Goal: Task Accomplishment & Management: Complete application form

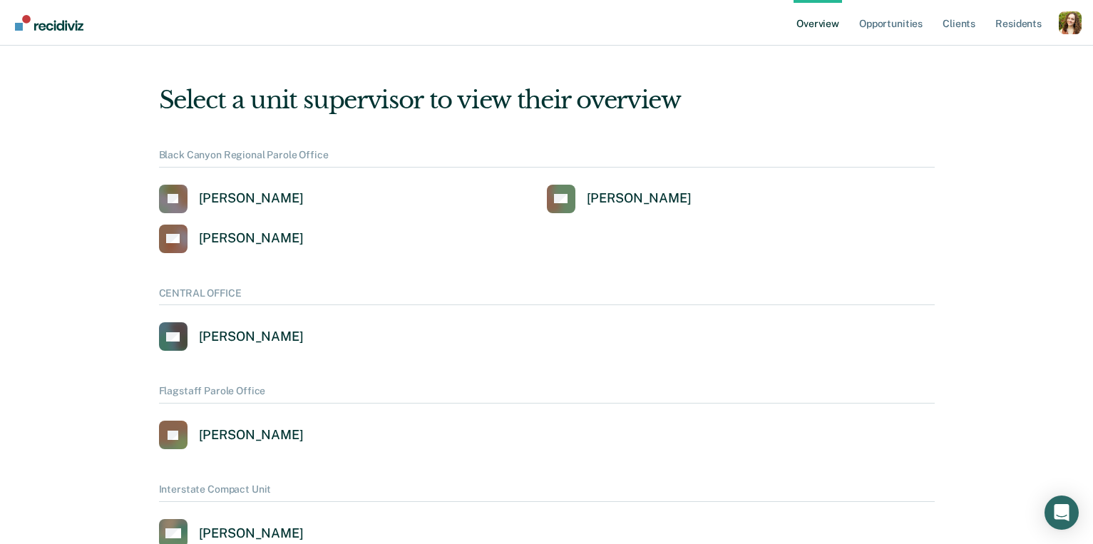
click at [1068, 24] on div "Profile dropdown button" at bounding box center [1069, 22] width 23 height 23
click at [982, 66] on link "Profile" at bounding box center [1012, 65] width 92 height 12
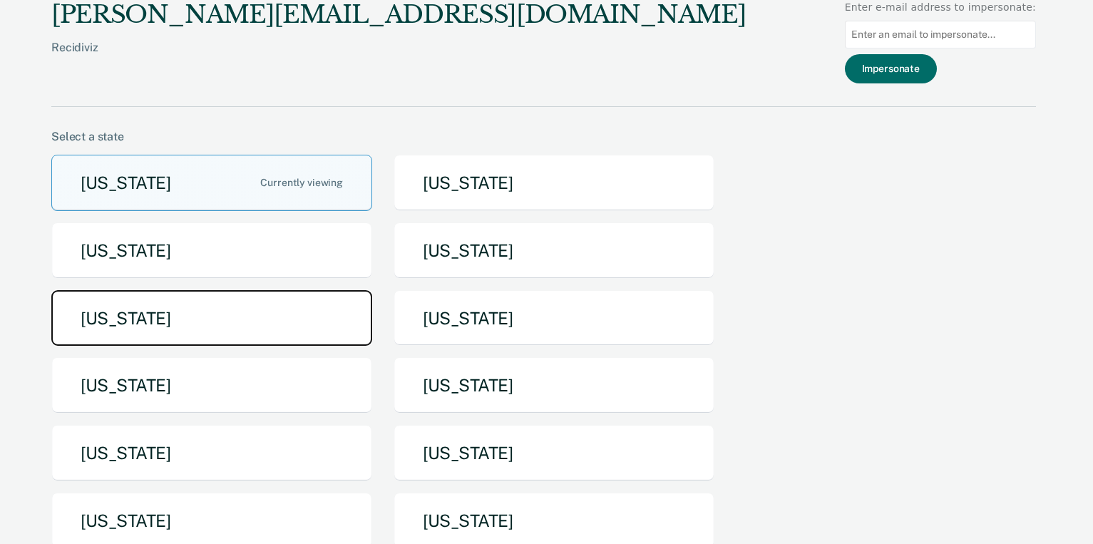
click at [311, 322] on button "[US_STATE]" at bounding box center [211, 318] width 321 height 56
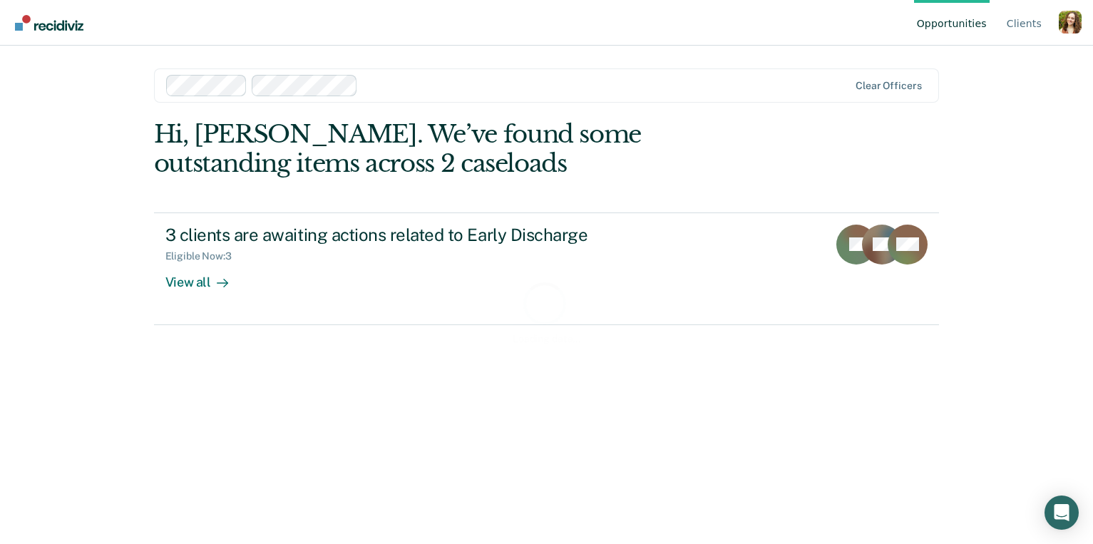
click at [316, 274] on div "Loading data..." at bounding box center [546, 312] width 785 height 384
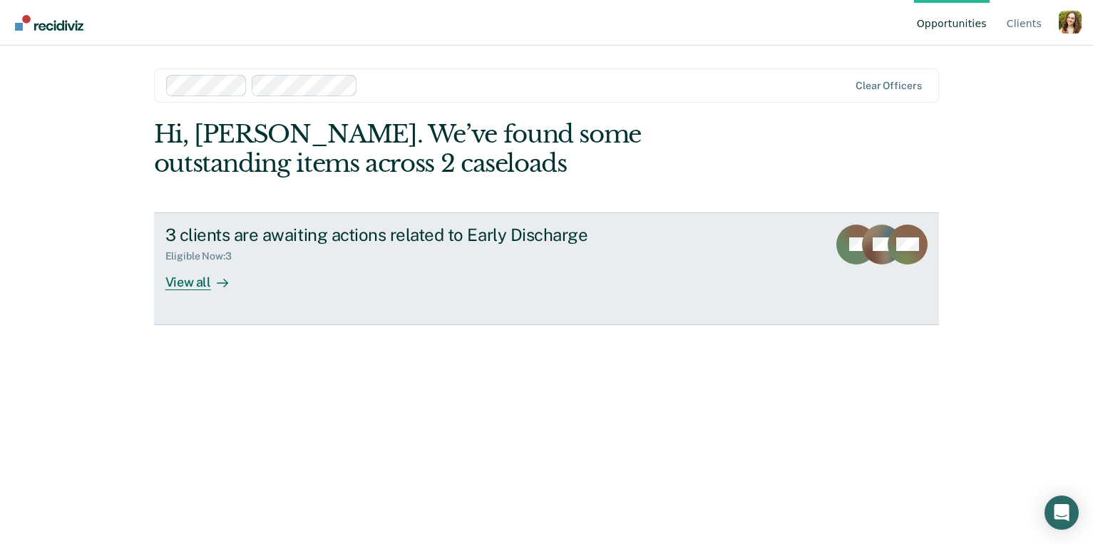
click at [274, 282] on div "3 clients are awaiting actions related to Early Discharge Eligible Now : 3 View…" at bounding box center [432, 258] width 535 height 66
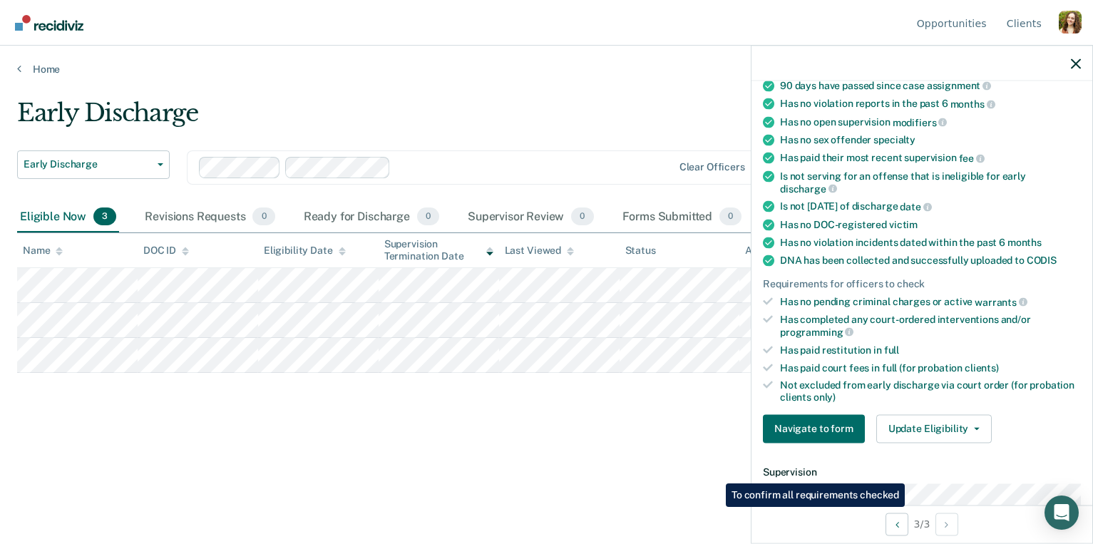
scroll to position [199, 0]
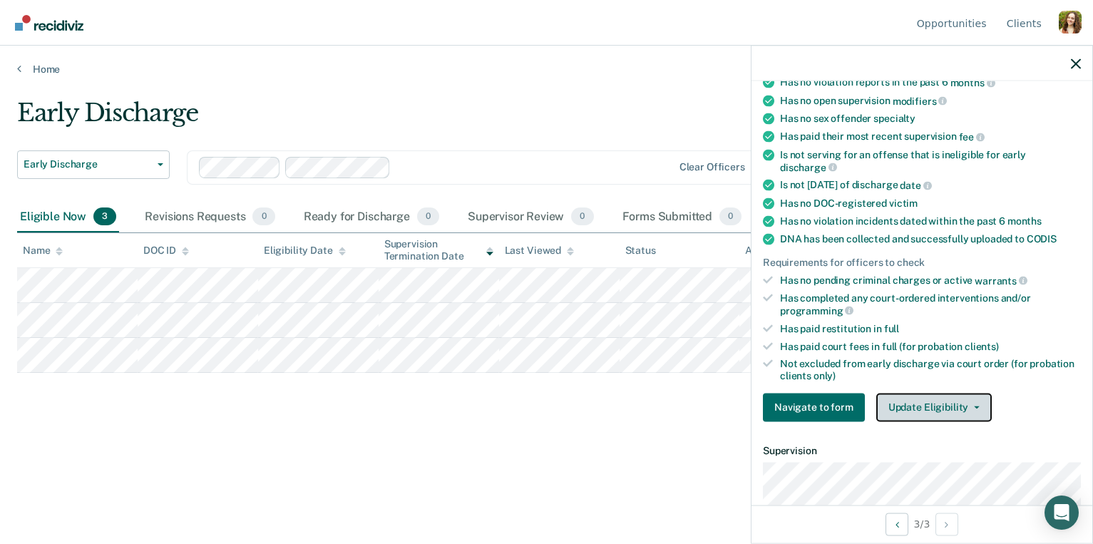
click at [907, 393] on button "Update Eligibility" at bounding box center [933, 407] width 115 height 29
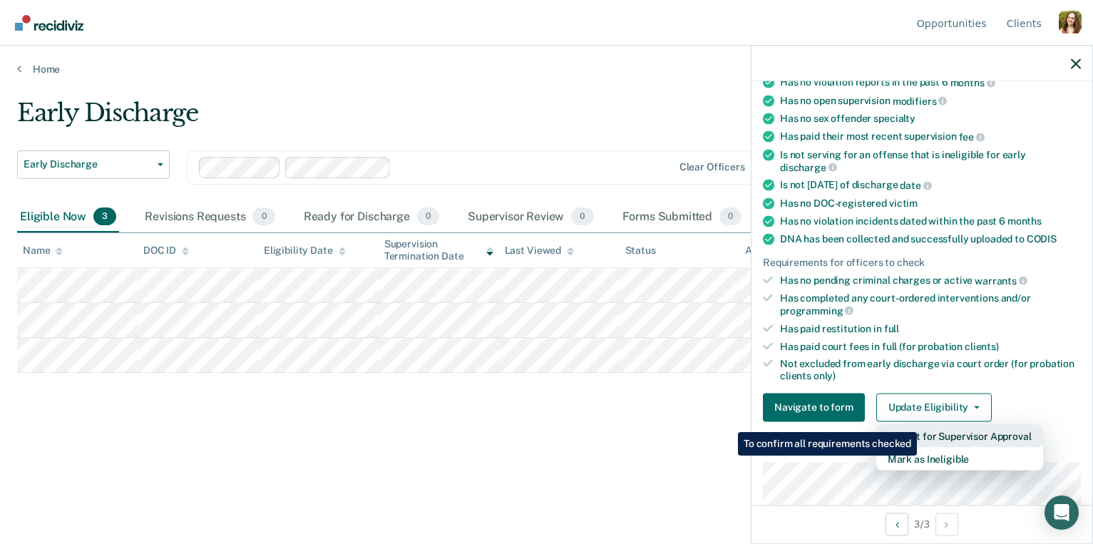
click at [919, 424] on button "Submit for Supervisor Approval" at bounding box center [959, 435] width 167 height 23
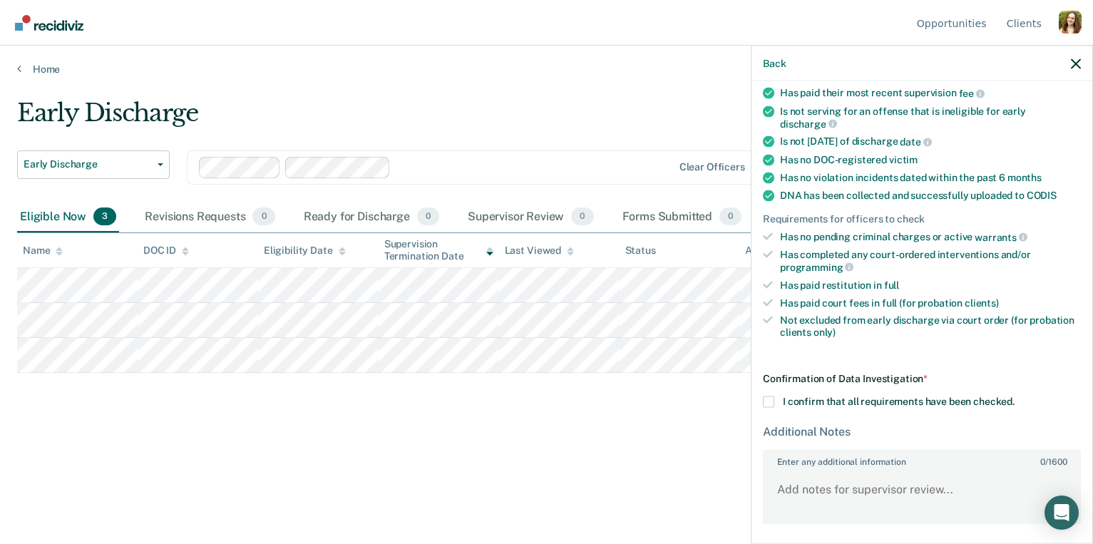
scroll to position [275, 0]
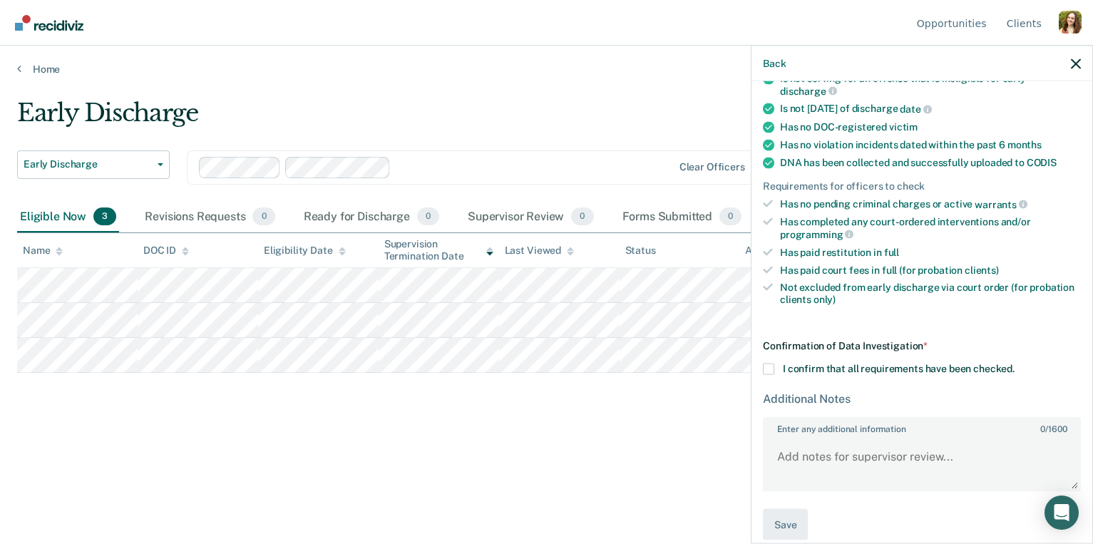
click at [842, 362] on span "I confirm that all requirements have been checked." at bounding box center [899, 367] width 232 height 11
click at [1014, 363] on input "I confirm that all requirements have been checked." at bounding box center [1014, 363] width 0 height 0
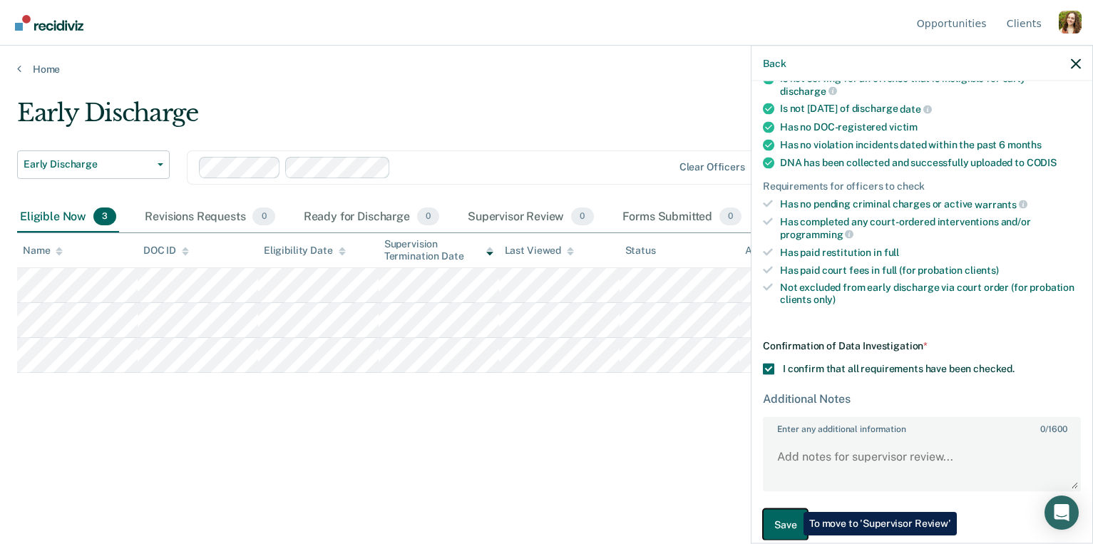
click at [793, 508] on button "Save" at bounding box center [785, 524] width 45 height 32
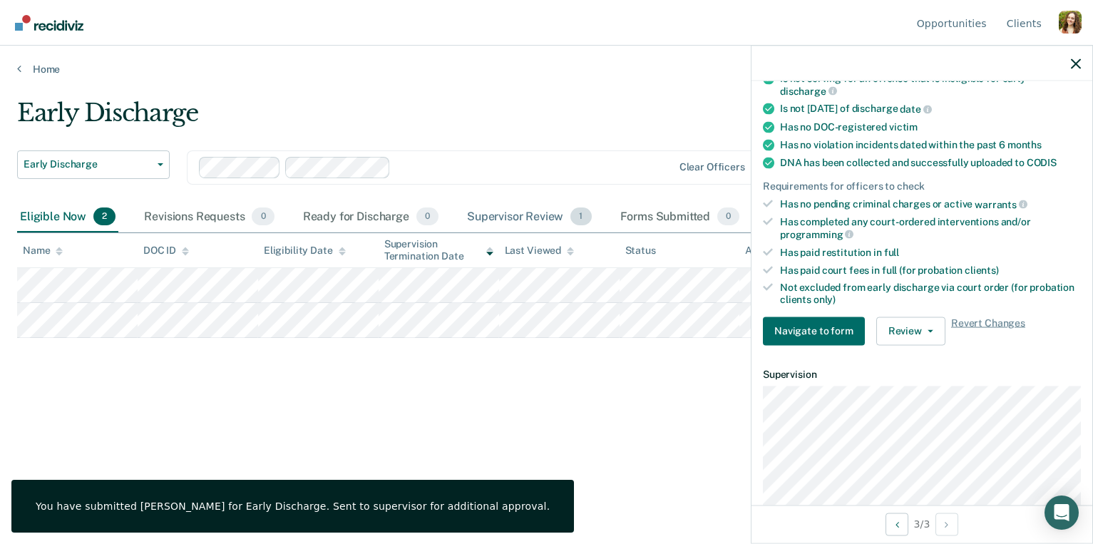
click at [542, 220] on div "Supervisor Review 1" at bounding box center [529, 217] width 130 height 31
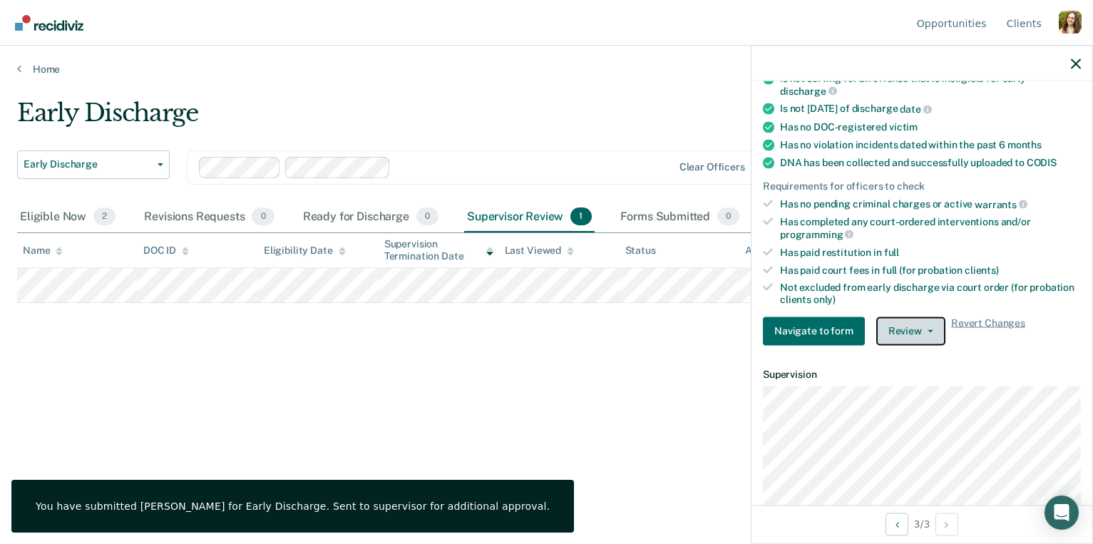
click at [931, 316] on button "Review" at bounding box center [910, 330] width 69 height 29
